Goal: Information Seeking & Learning: Learn about a topic

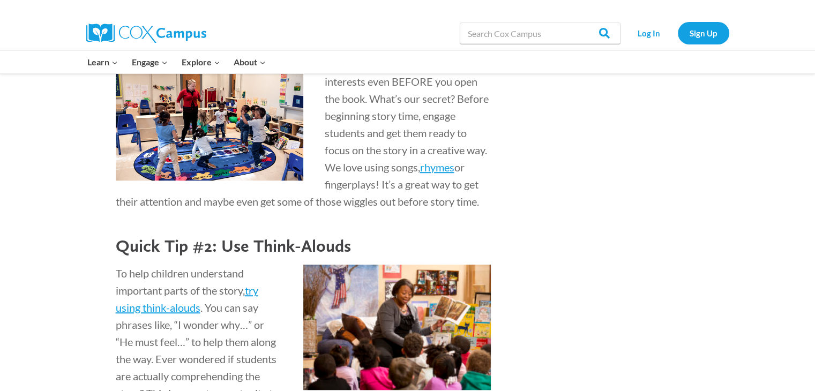
scroll to position [589, 0]
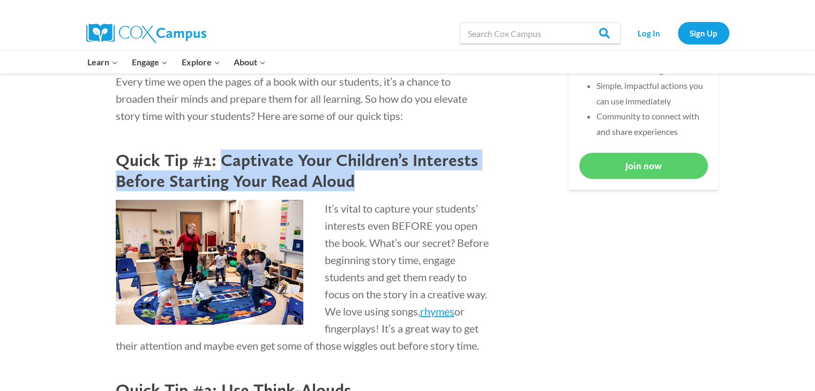
drag, startPoint x: 222, startPoint y: 160, endPoint x: 353, endPoint y: 179, distance: 132.5
click at [353, 179] on h3 "Quick Tip #1: Captivate Your Children’s Interests Before Starting Your Read Alo…" at bounding box center [303, 170] width 375 height 41
copy h3 "Captivate Your Children’s Interests Before Starting Your Read Aloud"
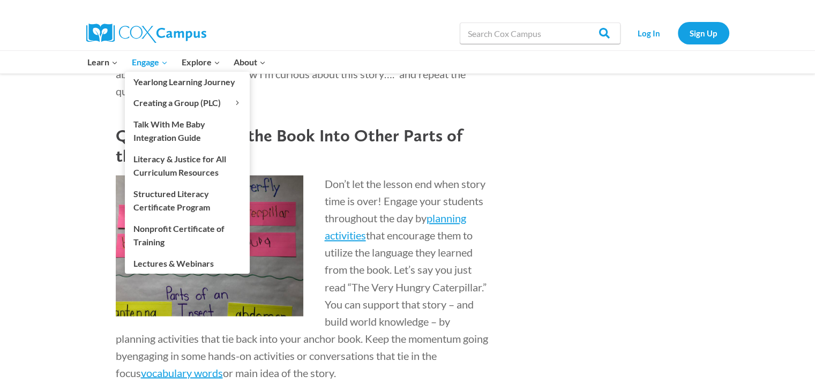
scroll to position [1660, 0]
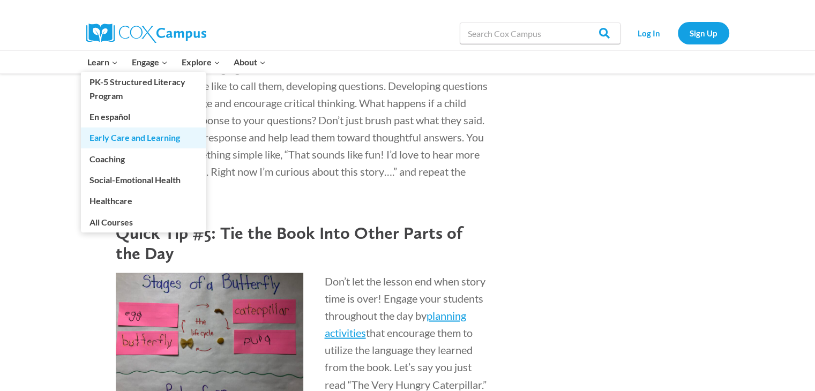
click at [124, 135] on link "Early Care and Learning" at bounding box center [143, 137] width 125 height 20
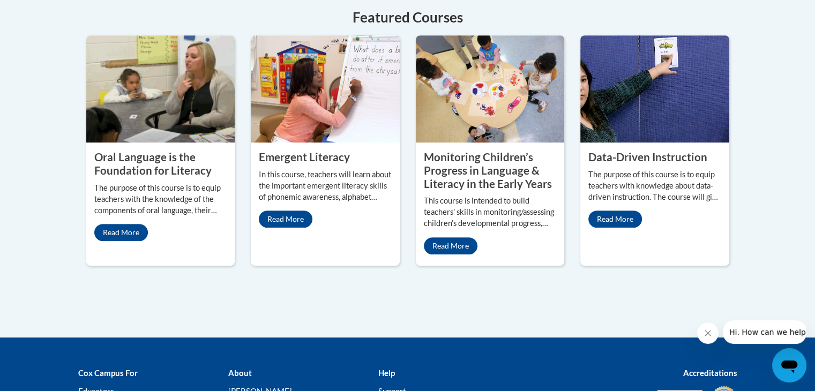
scroll to position [536, 0]
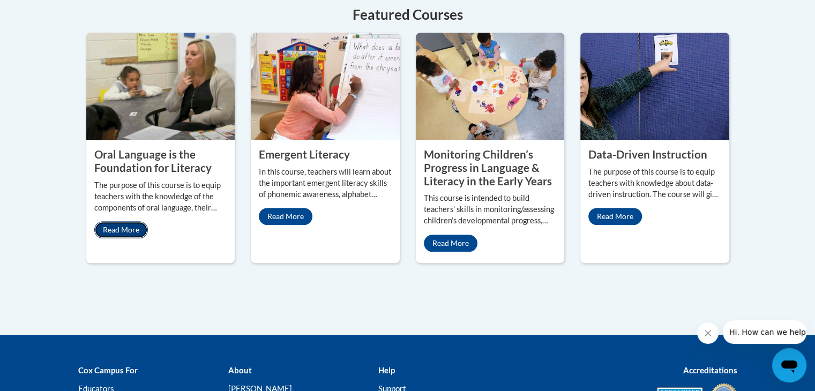
click at [120, 221] on link "Read More" at bounding box center [121, 229] width 54 height 17
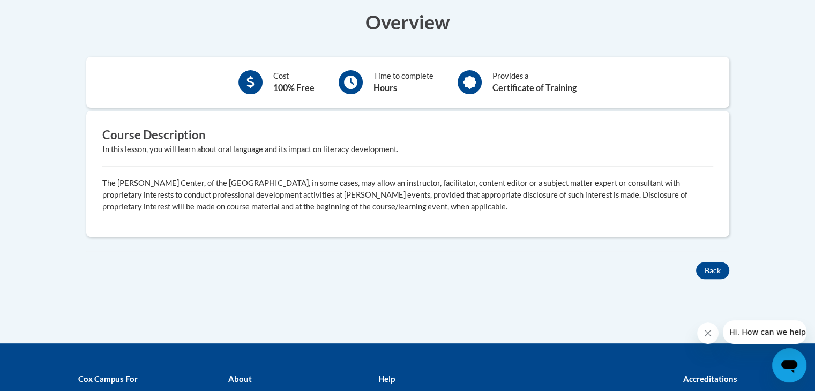
scroll to position [214, 0]
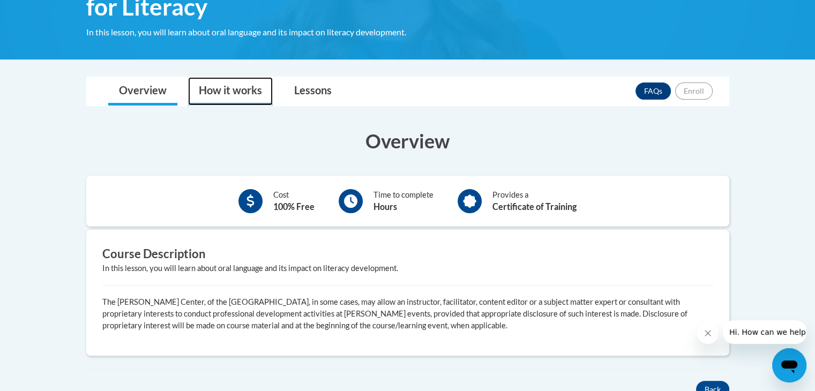
click at [253, 86] on link "How it works" at bounding box center [230, 91] width 85 height 28
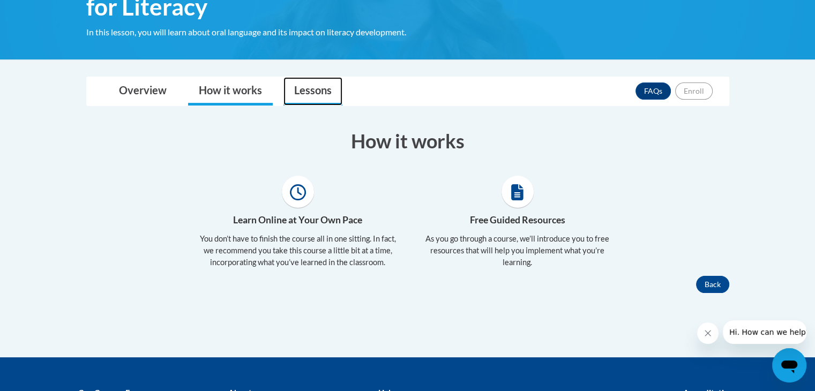
click at [326, 94] on link "Lessons" at bounding box center [312, 91] width 59 height 28
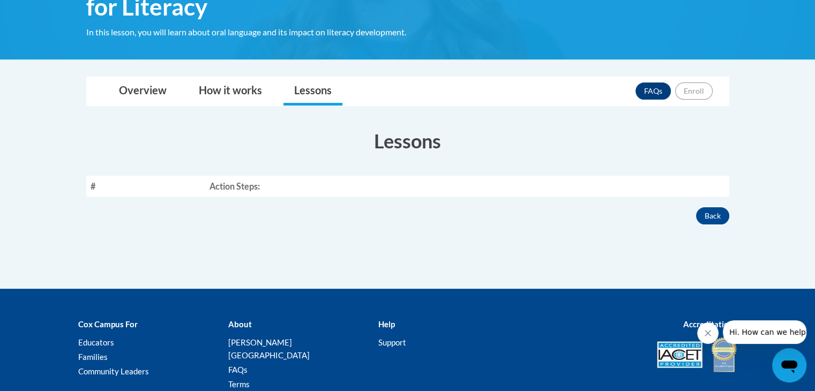
click at [261, 189] on th "Action Steps:" at bounding box center [467, 186] width 524 height 21
click at [234, 189] on th "Action Steps:" at bounding box center [467, 186] width 524 height 21
click at [230, 93] on link "How it works" at bounding box center [230, 91] width 85 height 28
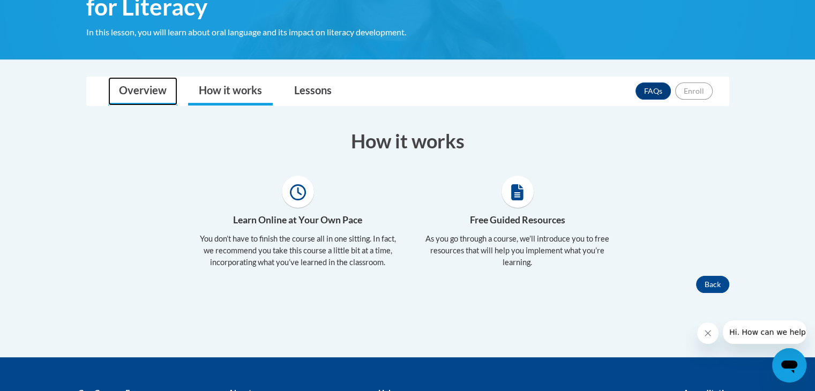
click at [141, 80] on link "Overview" at bounding box center [142, 91] width 69 height 28
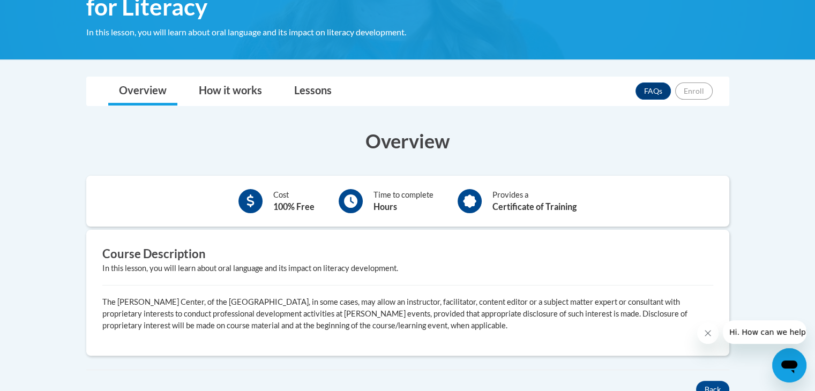
click at [259, 216] on div "Cost 100% Free Time to complete Hours Provides a Certificate of Training" at bounding box center [407, 201] width 643 height 35
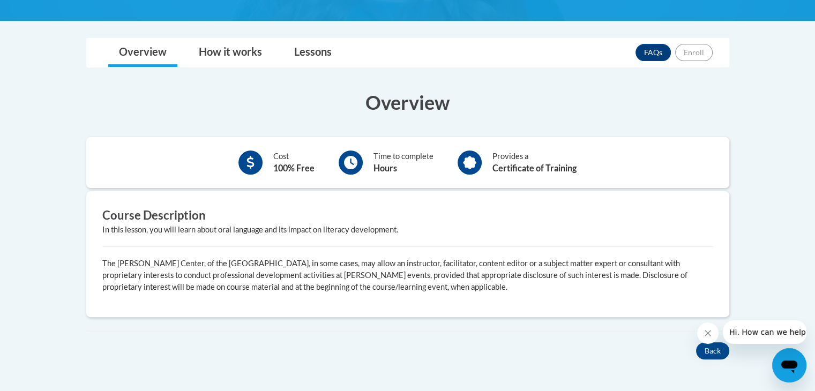
scroll to position [321, 0]
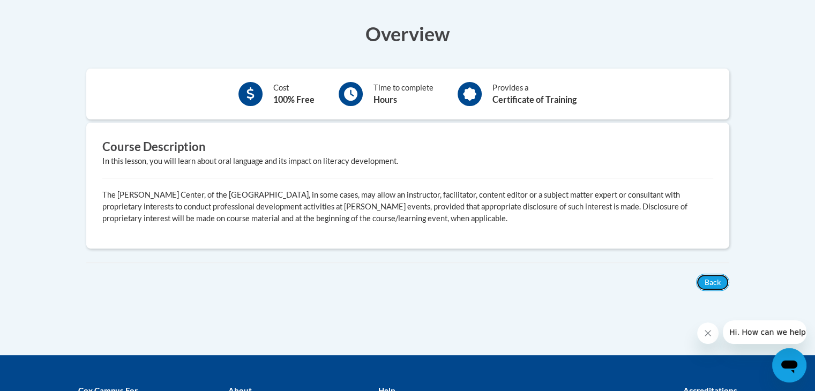
drag, startPoint x: 720, startPoint y: 278, endPoint x: 518, endPoint y: 201, distance: 216.3
click at [526, 204] on div "Overview Cost 100% Free Time to complete Hours Provides a Certificate of Traini…" at bounding box center [407, 150] width 659 height 281
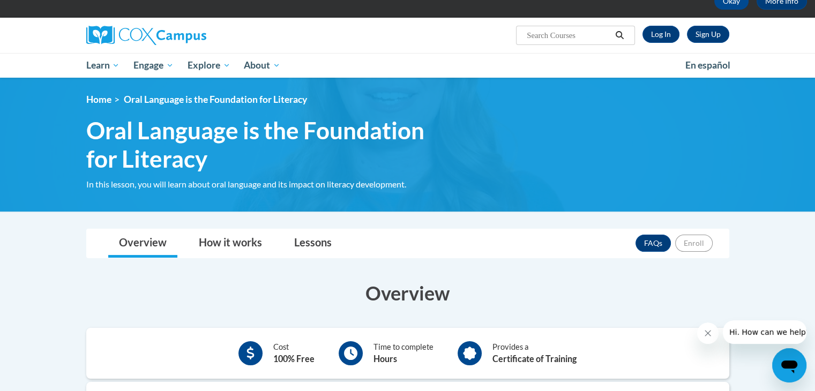
scroll to position [54, 0]
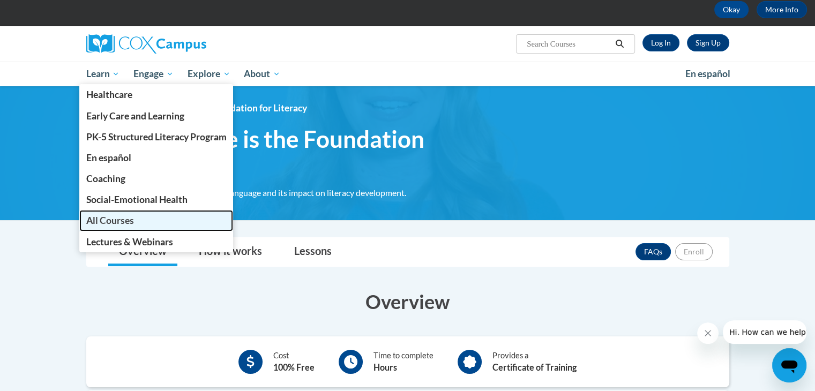
click at [111, 221] on span "All Courses" at bounding box center [110, 220] width 48 height 11
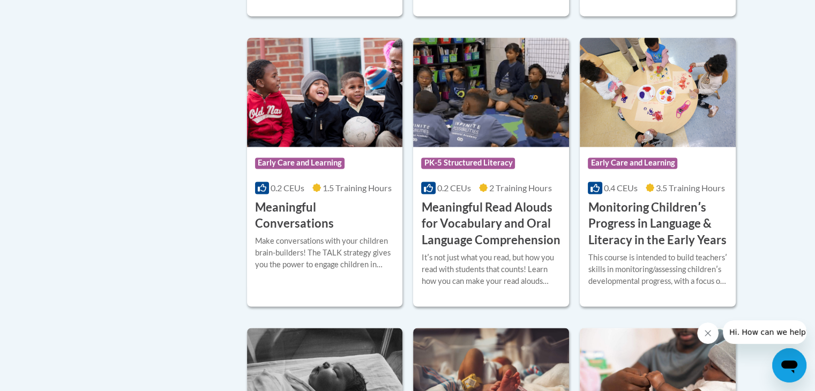
scroll to position [1714, 0]
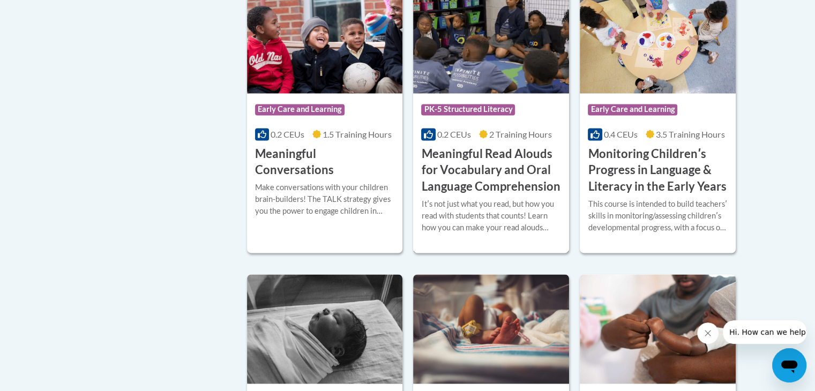
click at [469, 187] on h3 "Meaningful Read Alouds for Vocabulary and Oral Language Comprehension" at bounding box center [491, 170] width 140 height 49
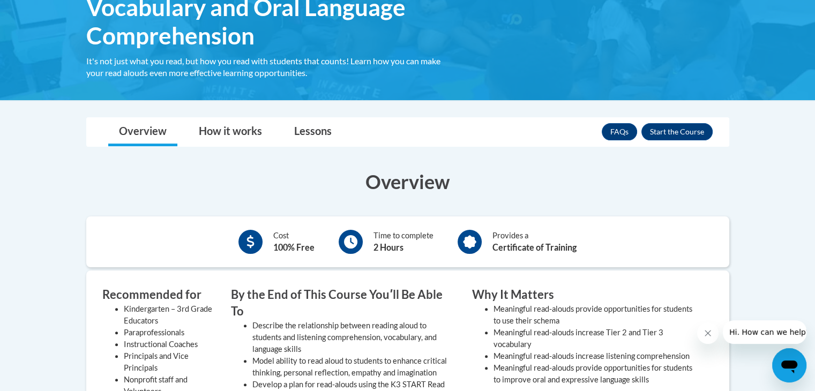
scroll to position [321, 0]
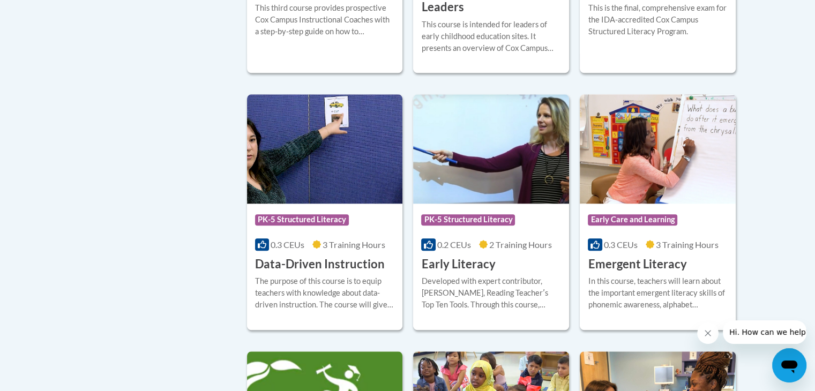
scroll to position [1125, 0]
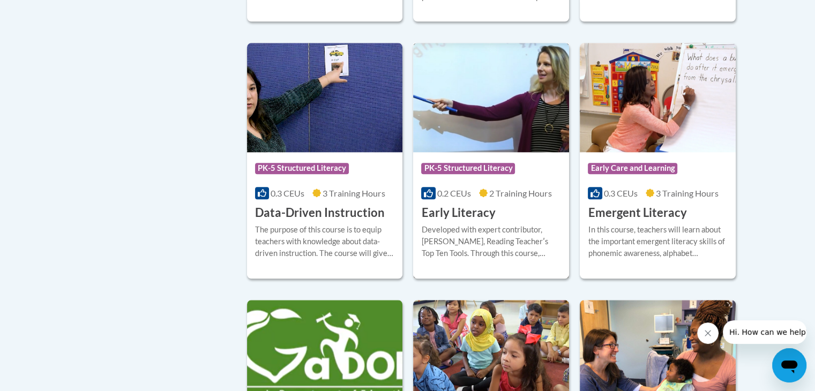
click at [466, 221] on h3 "Early Literacy" at bounding box center [458, 213] width 74 height 17
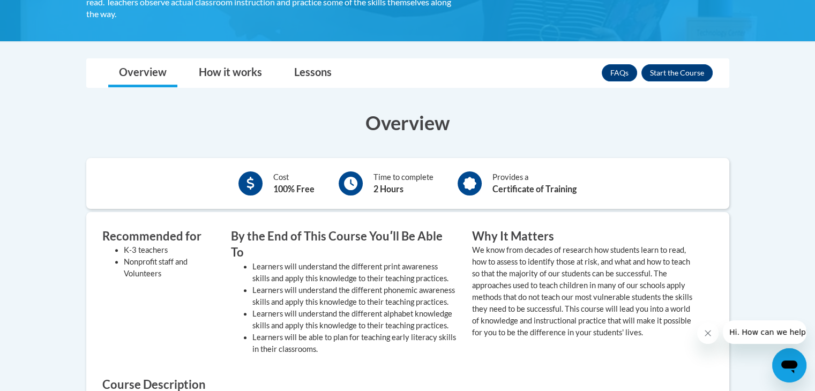
scroll to position [321, 0]
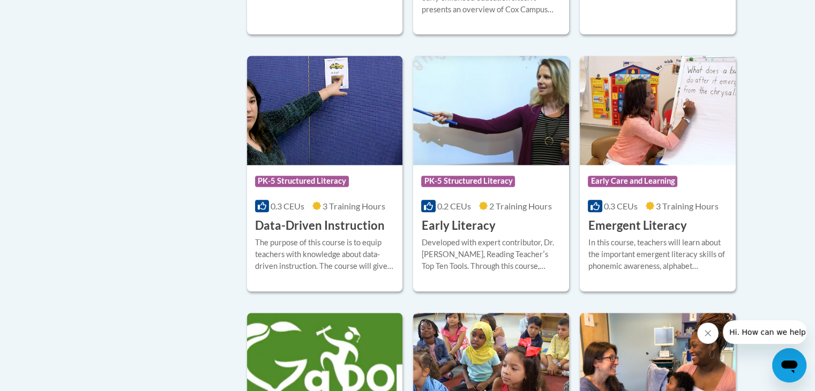
scroll to position [1178, 0]
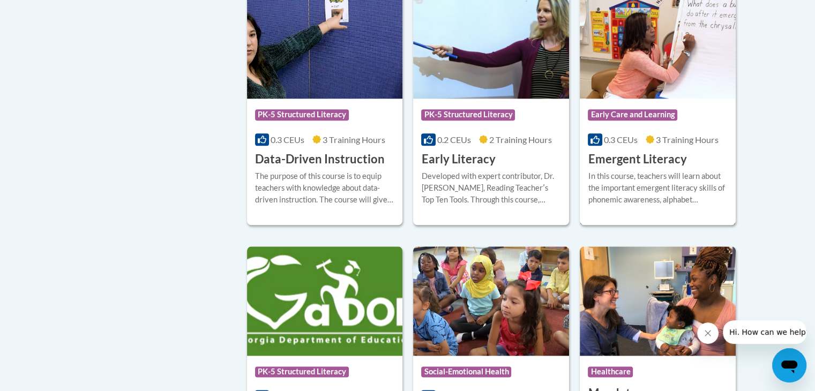
click at [658, 168] on h3 "Emergent Literacy" at bounding box center [636, 159] width 99 height 17
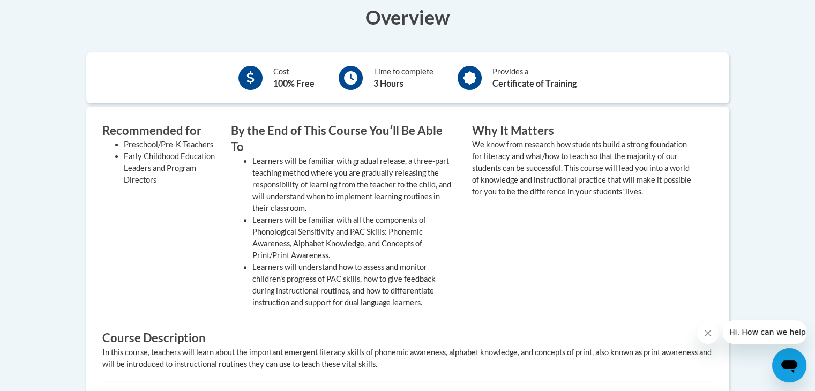
scroll to position [321, 0]
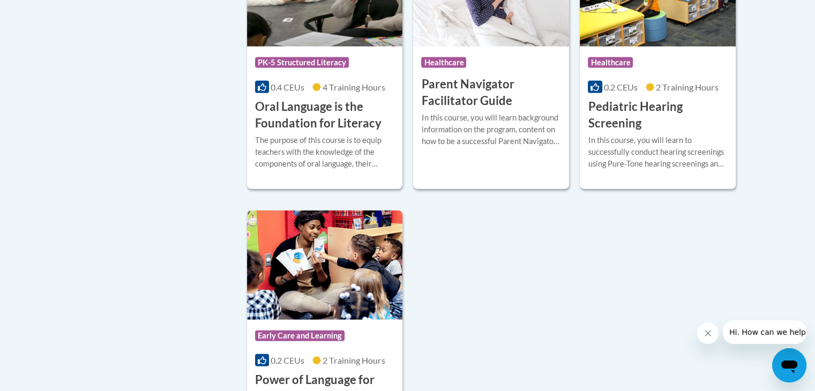
scroll to position [2347, 0]
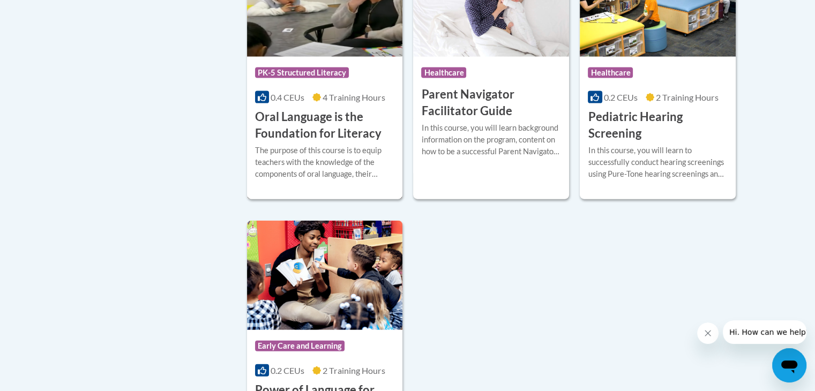
click at [303, 140] on h3 "Oral Language is the Foundation for Literacy" at bounding box center [325, 125] width 140 height 33
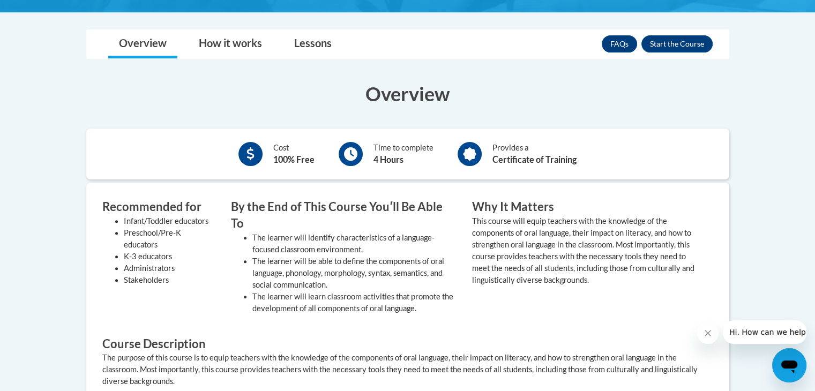
scroll to position [428, 0]
